Goal: Task Accomplishment & Management: Complete application form

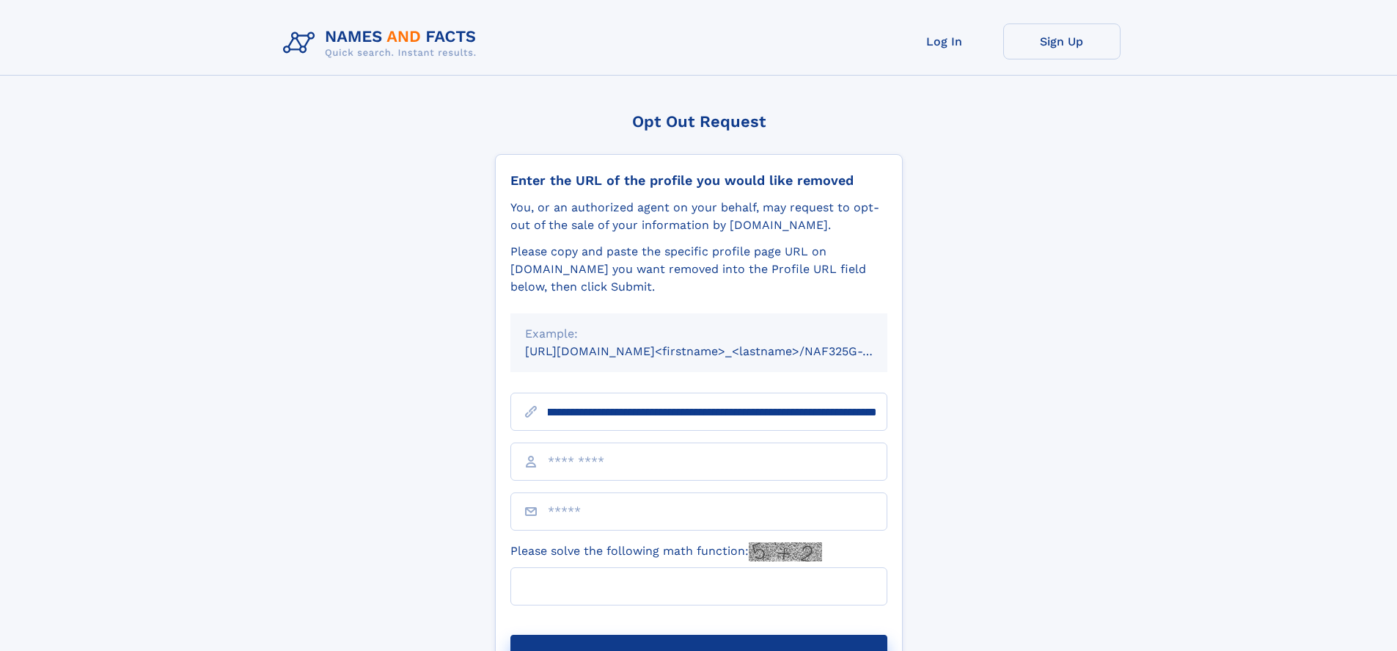
scroll to position [0, 173]
type input "**********"
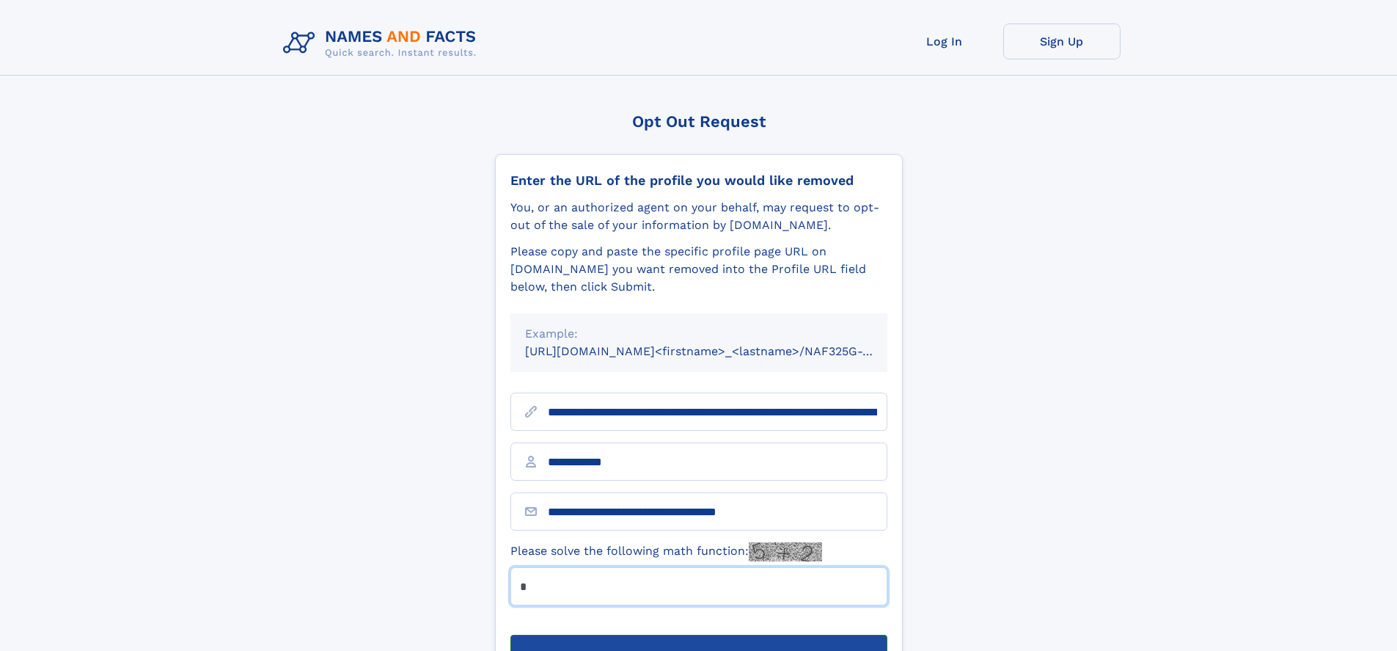
type input "*"
click at [698, 634] on button "Submit Opt Out Request" at bounding box center [698, 657] width 377 height 47
